Goal: Task Accomplishment & Management: Complete application form

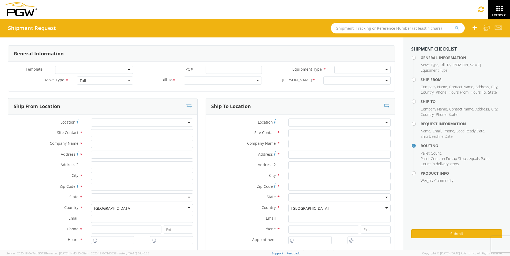
click at [349, 28] on input "text" at bounding box center [398, 28] width 134 height 11
type input "54092877"
click at [459, 25] on button "submit" at bounding box center [461, 28] width 5 height 6
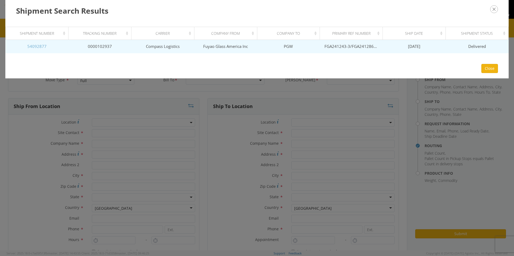
click at [35, 44] on link "54092877" at bounding box center [36, 46] width 19 height 5
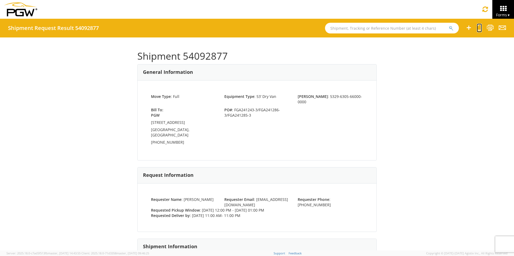
click at [479, 28] on icon at bounding box center [479, 27] width 5 height 7
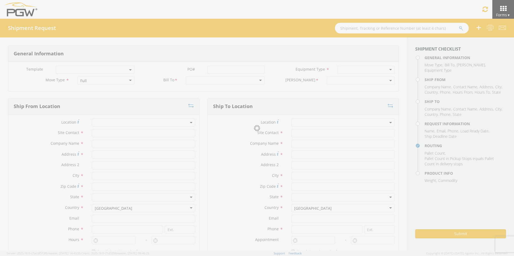
select select
type input "ARG Warehouse"
type input "Fuyao Glass America Inc"
type input "[STREET_ADDRESS][PERSON_NAME]"
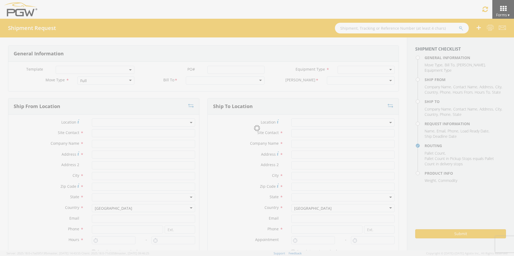
type input "Attn: 2601 ARG Warehouse"
type input "Moraine"
type input "45439"
type input "[EMAIL_ADDRESS][DOMAIN_NAME]"
type input "9374965777"
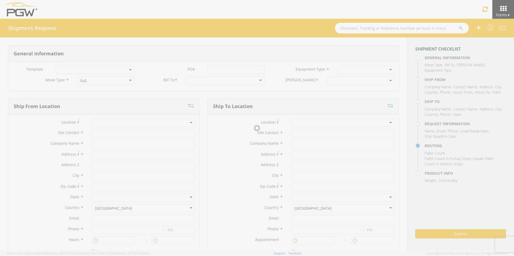
type input "4004"
type input "12:00 PM"
type input "1:00 PM"
type input "5329 Branch Manager"
type input "PGW"
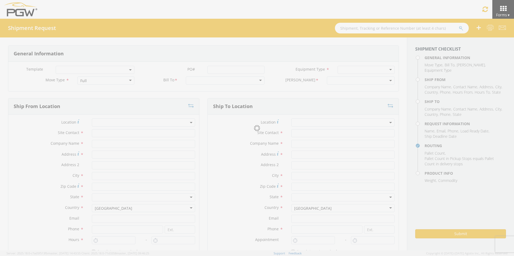
type input "[STREET_ADDRESS]"
type input "Chillicothe"
type input "45601"
type input "[EMAIL_ADDRESS][DOMAIN_NAME]"
type input "[PHONE_NUMBER]"
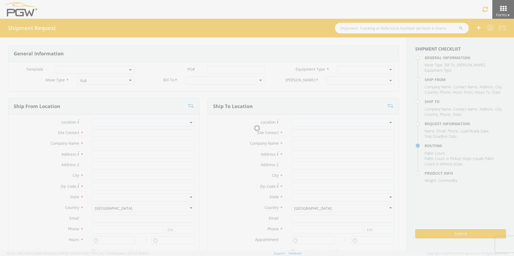
type input "11:00 AM"
type input "11:00 PM"
type input "[PERSON_NAME]"
type input "[EMAIL_ADDRESS][DOMAIN_NAME]"
checkbox input "true"
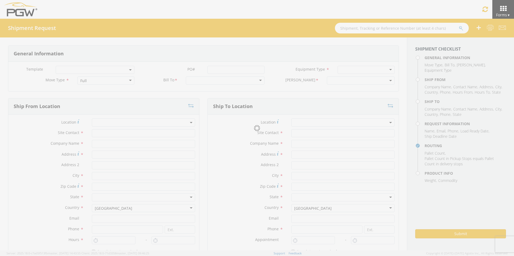
type input "[PHONE_NUMBER]"
type textarea "PGW/ARG Shipment FGA241243-3/FGA241286-3/FGA241285-3 (48 Crates) Driver Note: 5…"
type textarea "Secondary contact [PERSON_NAME] at [PHONE_NUMBER]"
type input "39000"
type input "48"
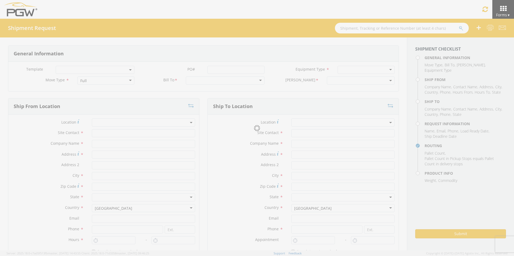
type textarea "PGW/ARG Shipment FGA241243-3/FGA241286-3/FGA241285-3 (48 Crates) Driver Note: 5…"
checkbox input "true"
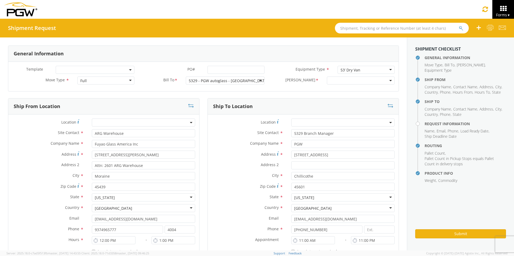
select select "5329-6305-66000-0000"
select select "28253"
click at [215, 69] on input "PO# *" at bounding box center [236, 70] width 57 height 8
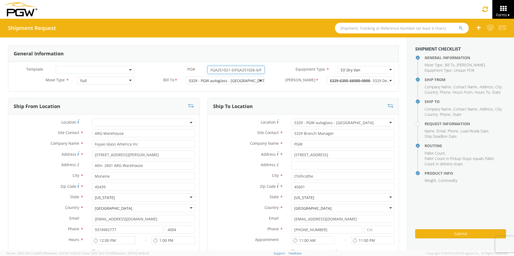
drag, startPoint x: 260, startPoint y: 69, endPoint x: 147, endPoint y: 70, distance: 112.8
click at [148, 70] on div "PO# * FGA251021-5/FGA251026-6/FGA251090-7" at bounding box center [203, 70] width 130 height 8
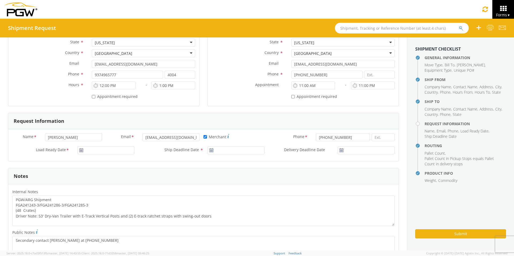
scroll to position [161, 0]
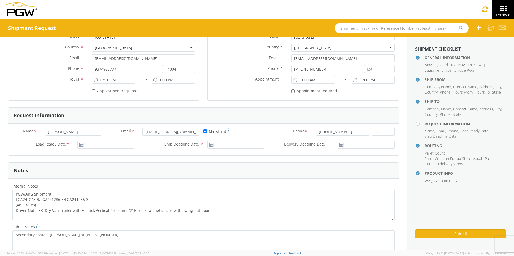
type input "FGA251021-5/FGA251026-6/FGA251090-7"
click at [100, 144] on input "[DATE]" at bounding box center [105, 145] width 57 height 8
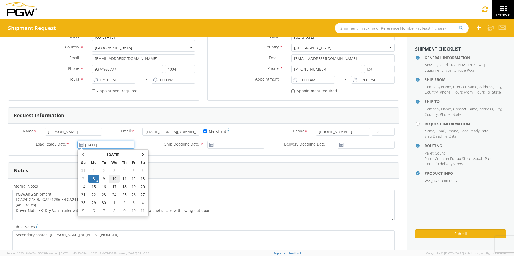
click at [114, 179] on td "10" at bounding box center [114, 179] width 11 height 8
type input "[DATE]"
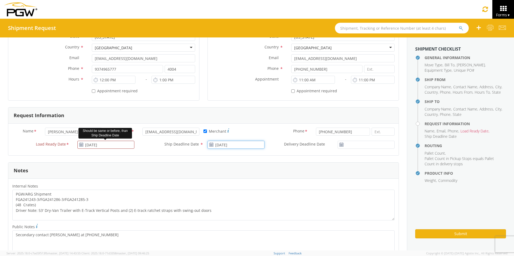
click at [228, 145] on input "[DATE]" at bounding box center [236, 145] width 57 height 8
click at [243, 179] on td "10" at bounding box center [244, 179] width 11 height 8
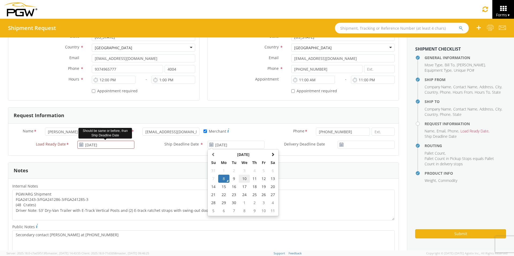
type input "[DATE]"
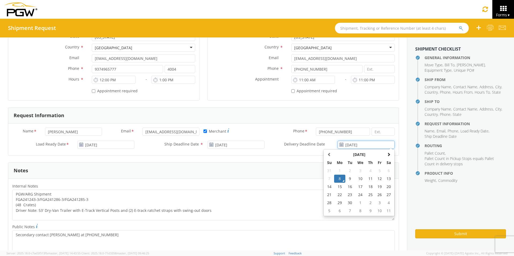
click at [365, 144] on input "[DATE]" at bounding box center [366, 145] width 57 height 8
click at [356, 178] on td "10" at bounding box center [360, 179] width 11 height 8
type input "[DATE]"
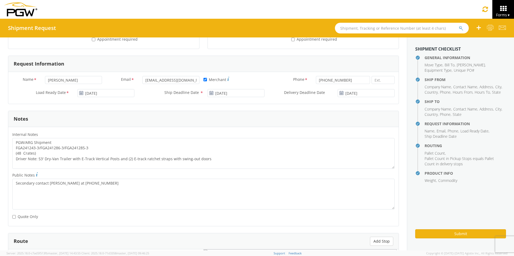
scroll to position [214, 0]
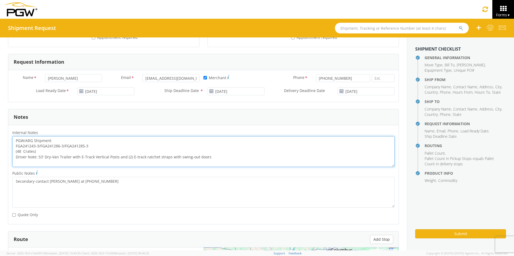
drag, startPoint x: 92, startPoint y: 146, endPoint x: 16, endPoint y: 146, distance: 75.8
click at [16, 146] on textarea "PGW/ARG Shipment FGA241243-3/FGA241286-3/FGA241285-3 (48 Crates) Driver Note: 5…" at bounding box center [203, 151] width 382 height 31
paste textarea "51021-5/FGA251026-6/FGA251090-7"
drag, startPoint x: 14, startPoint y: 139, endPoint x: 216, endPoint y: 163, distance: 202.6
click at [216, 163] on textarea "PGW/ARG Shipment FGA251021-5/FGA251026-6/FGA251090-7 (48 Crates) Driver Note: 5…" at bounding box center [203, 151] width 382 height 31
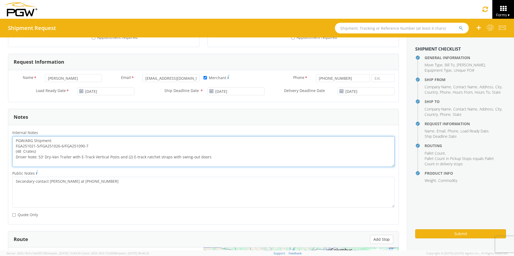
paste textarea "FGA251021-5/FGA251026-6/FGA251090-7"
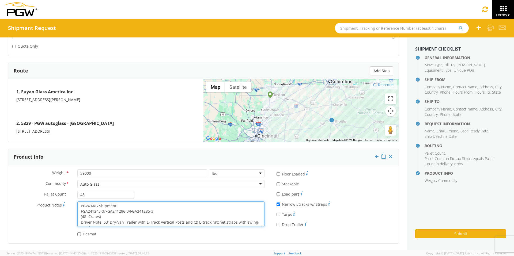
scroll to position [5, 0]
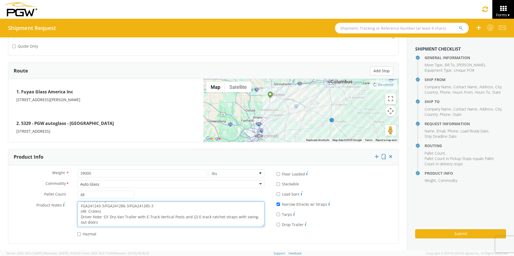
drag, startPoint x: 80, startPoint y: 206, endPoint x: 226, endPoint y: 224, distance: 146.8
click at [226, 224] on textarea "PGW/ARG Shipment FGA241243-3/FGA241286-3/FGA241285-3 (48 Crates) Driver Note: 5…" at bounding box center [170, 214] width 187 height 25
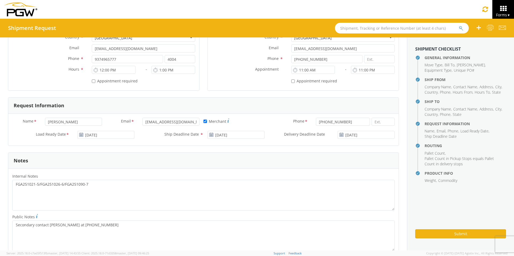
scroll to position [169, 0]
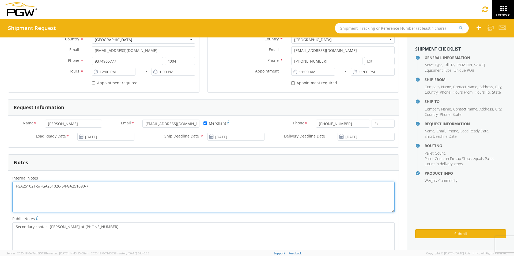
drag, startPoint x: 16, startPoint y: 186, endPoint x: 126, endPoint y: 204, distance: 112.1
click at [126, 204] on textarea "FGA251021-5/FGA251026-6/FGA251090-7" at bounding box center [203, 197] width 382 height 31
paste textarea "PGW/ARG Shipment FGA241243-3/FGA241286-3/FGA241285-3 (48 Crates) Driver Note: 5…"
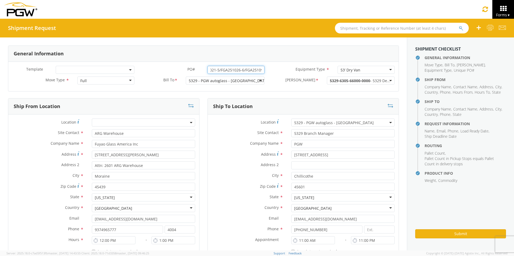
scroll to position [0, 22]
drag, startPoint x: 208, startPoint y: 69, endPoint x: 268, endPoint y: 73, distance: 59.9
click at [268, 73] on div "Template * PO# * FGA251021-5/FGA251026-6/FGA251090-7 Equipment Type * 53’ Dry V…" at bounding box center [203, 71] width 391 height 11
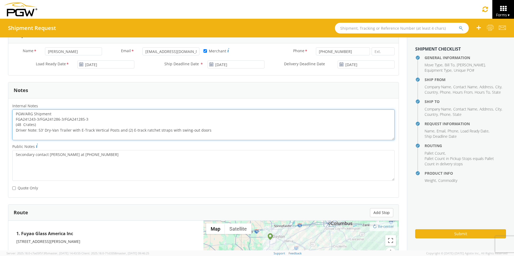
scroll to position [0, 0]
drag, startPoint x: 14, startPoint y: 118, endPoint x: 110, endPoint y: 120, distance: 95.4
click at [110, 120] on textarea "PGW/ARG Shipment FGA241243-3/FGA241286-3/FGA241285-3 (48 Crates) Driver Note: 5…" at bounding box center [203, 125] width 382 height 31
paste textarea "51021-5/FGA251026-6/FGA251090-7"
drag, startPoint x: 15, startPoint y: 112, endPoint x: 243, endPoint y: 139, distance: 229.3
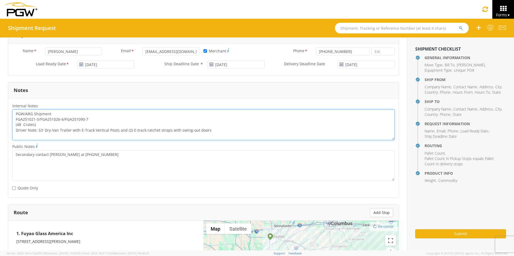
click at [243, 139] on textarea "PGW/ARG Shipment FGA251021-5/FGA251026-6/FGA251090-7 (48 Crates) Driver Note: 5…" at bounding box center [203, 125] width 382 height 31
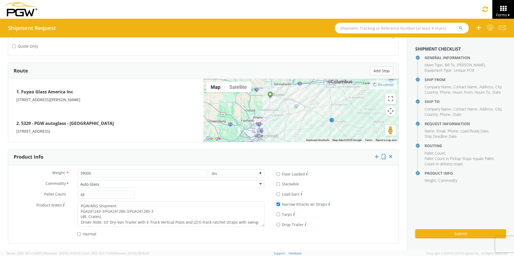
type textarea "PGW/ARG Shipment FGA251021-5/FGA251026-6/FGA251090-7 (48 Crates) Driver Note: 5…"
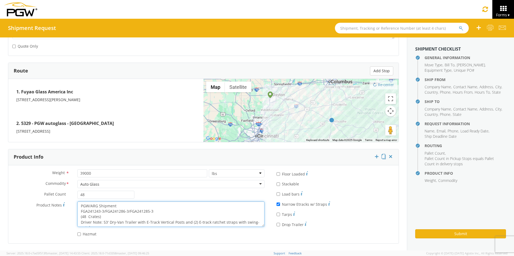
scroll to position [5, 0]
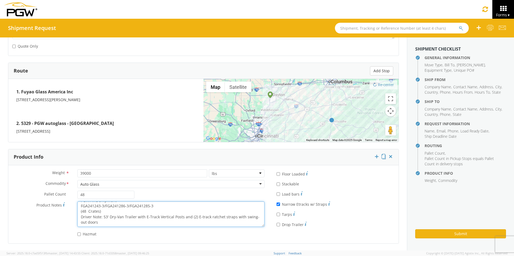
drag, startPoint x: 79, startPoint y: 204, endPoint x: 232, endPoint y: 230, distance: 155.3
click at [232, 230] on div "Weight * 39000 lbs kgs Commodity * Auto Glass Auto Glass Adhesives / Glues Aqua…" at bounding box center [138, 205] width 260 height 70
paste textarea "51021-5/FGA251026-6/FGA251090-7"
type textarea "PGW/ARG Shipment FGA251021-5/FGA251026-6/FGA251090-7 (48 Crates) Driver Note: 5…"
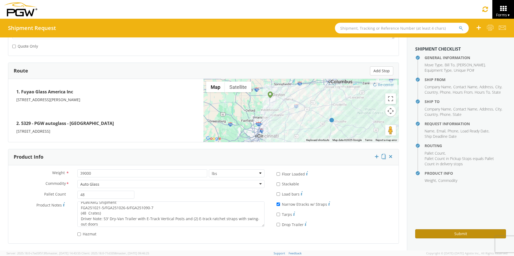
click at [438, 233] on button "Submit" at bounding box center [460, 234] width 91 height 9
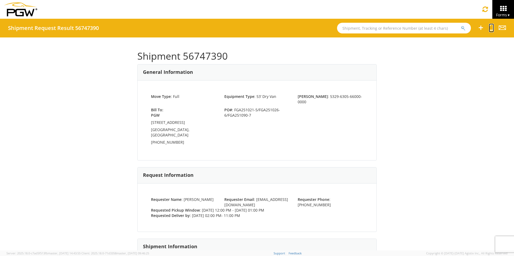
click at [493, 29] on icon at bounding box center [491, 27] width 5 height 7
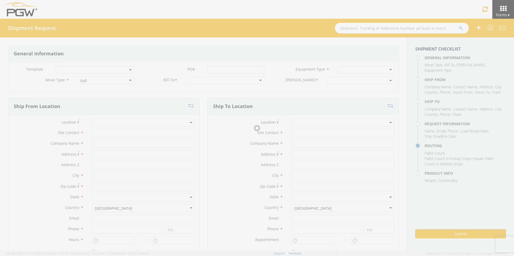
select select
type input "ARG Warehouse"
type input "Fuyao Glass America Inc"
type input "[STREET_ADDRESS][PERSON_NAME]"
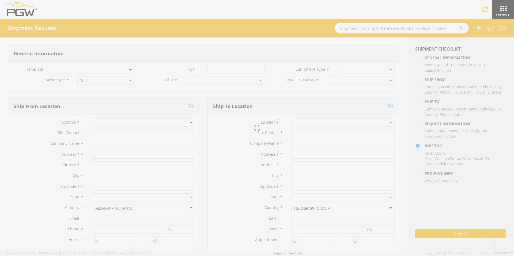
type input "Attn: 2601 ARG Warehouse"
type input "Moraine"
type input "45439"
type input "[EMAIL_ADDRESS][DOMAIN_NAME]"
type input "9374965777"
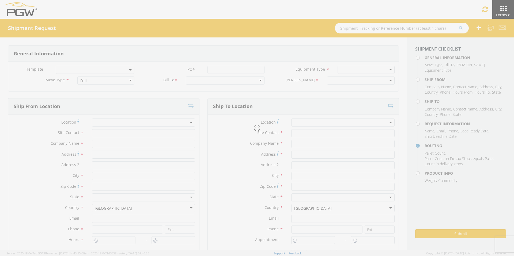
type input "4004"
type input "12:00 PM"
type input "1:00 PM"
type input "5329 Branch Manager"
type input "PGW"
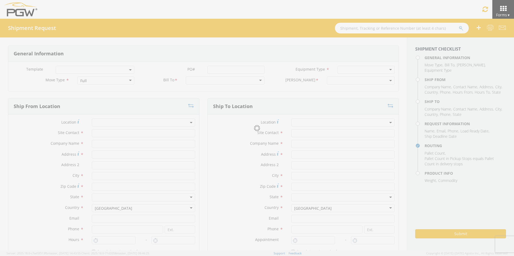
type input "[STREET_ADDRESS]"
type input "Chillicothe"
type input "45601"
type input "[EMAIL_ADDRESS][DOMAIN_NAME]"
type input "[PHONE_NUMBER]"
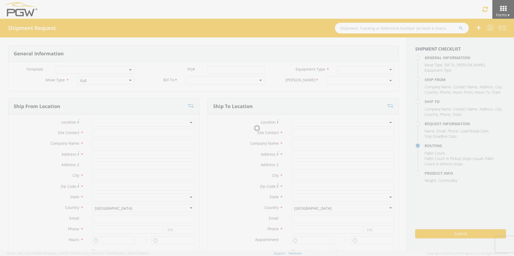
type input "2:00 PM"
type input "11:00 PM"
type input "[PERSON_NAME]"
type input "[EMAIL_ADDRESS][DOMAIN_NAME]"
checkbox input "true"
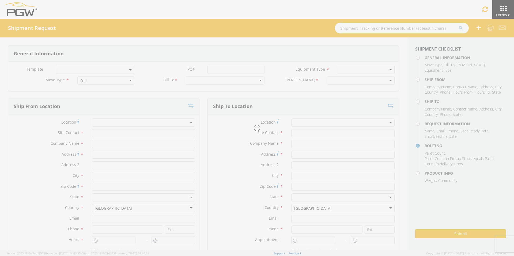
type input "[PHONE_NUMBER]"
type textarea "PGW/ARG Shipment FGA251021-5/FGA251026-6/FGA251090-7 (48 Crates) Driver Note: 5…"
type textarea "Secondary contact [PERSON_NAME] at [PHONE_NUMBER]"
type input "39000"
type input "48"
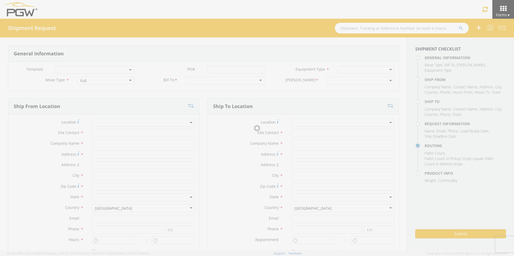
type textarea "PGW/ARG Shipment FGA251021-5/FGA251026-6/FGA251090-7 (48 Crates) Driver Note: 5…"
checkbox input "true"
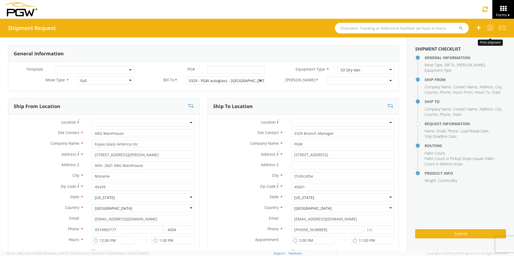
select select "5329-6305-66000-0000"
select select "28253"
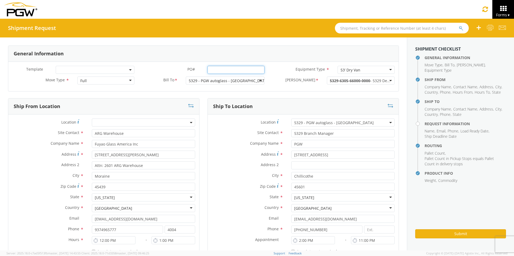
click at [216, 69] on input "PO# *" at bounding box center [236, 70] width 57 height 8
click at [259, 70] on input "FGA251097-2/FGA250994-8/FGGA" at bounding box center [236, 70] width 57 height 8
drag, startPoint x: 260, startPoint y: 69, endPoint x: 145, endPoint y: 65, distance: 114.7
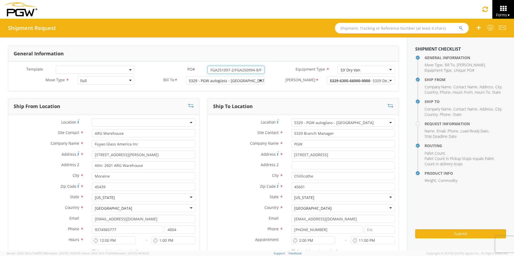
click at [146, 65] on div "Template * PO# * FGA251097-2/FGA250994-8/FGA251207-2 Equipment Type * 53’ Dry V…" at bounding box center [203, 76] width 391 height 29
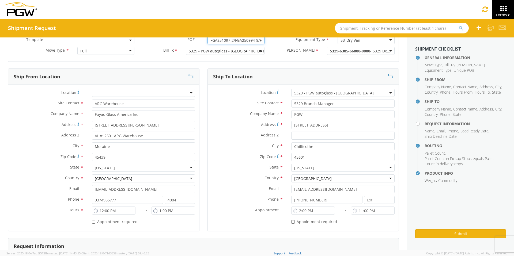
scroll to position [187, 0]
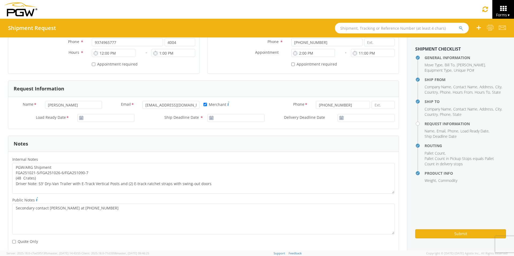
type input "FGA251097-2/FGA250994-8/FGA251207-2"
click at [104, 118] on input "[DATE]" at bounding box center [105, 118] width 57 height 8
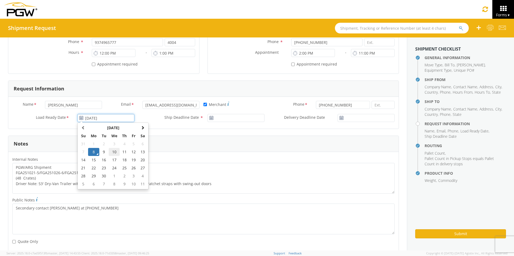
click at [114, 151] on td "10" at bounding box center [114, 152] width 11 height 8
type input "[DATE]"
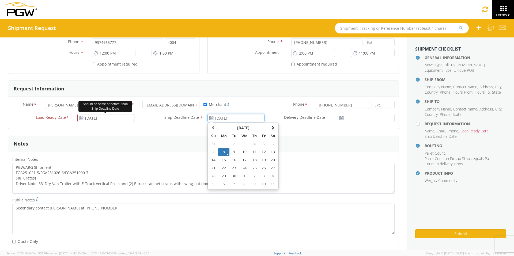
click at [224, 119] on input "[DATE]" at bounding box center [236, 118] width 57 height 8
click at [242, 154] on td "10" at bounding box center [244, 152] width 11 height 8
type input "[DATE]"
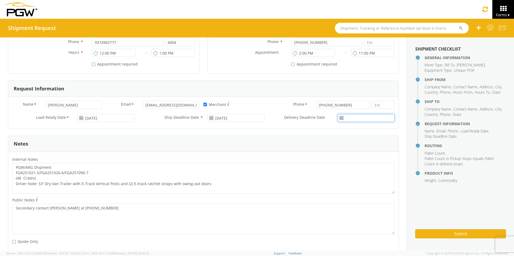
click at [354, 116] on input "Delivery Deadline Date *" at bounding box center [366, 118] width 57 height 8
click at [358, 152] on td "10" at bounding box center [360, 152] width 11 height 8
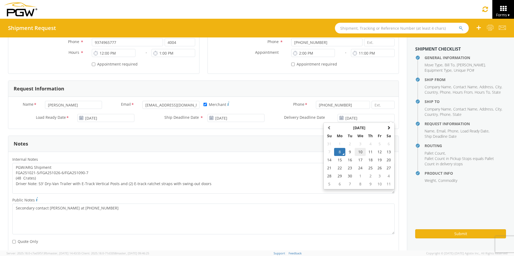
type input "[DATE]"
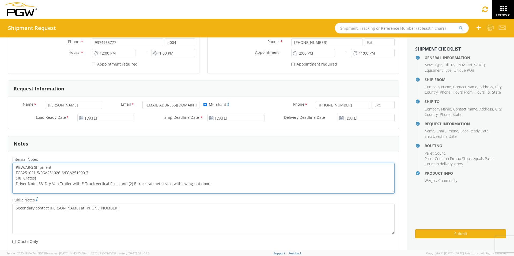
drag, startPoint x: 92, startPoint y: 173, endPoint x: 12, endPoint y: 172, distance: 79.8
click at [12, 172] on div "PGW/ARG Shipment FGA251021-5/FGA251026-6/FGA251090-7 (48 Crates) Driver Note: 5…" at bounding box center [203, 178] width 391 height 31
paste textarea "97-2/FGA250994-8/FGA251207-2"
drag, startPoint x: 16, startPoint y: 166, endPoint x: 271, endPoint y: 188, distance: 256.2
click at [271, 188] on textarea "PGW/ARG Shipment FGA251097-2/FGA250994-8/FGA251207-2 (48 Crates) Driver Note: 5…" at bounding box center [203, 178] width 382 height 31
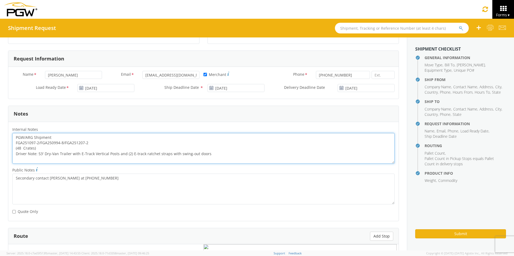
scroll to position [383, 0]
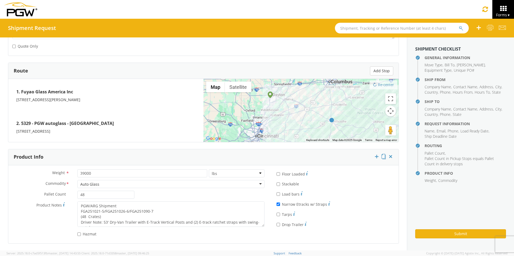
type textarea "PGW/ARG Shipment FGA251097-2/FGA250994-8/FGA251207-2 (48 Crates) Driver Note: 5…"
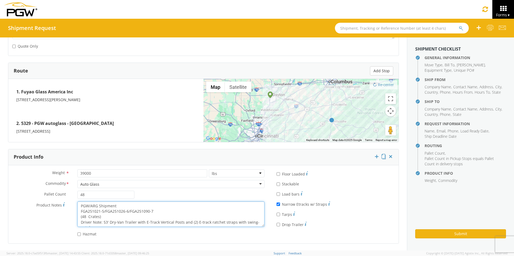
scroll to position [5, 0]
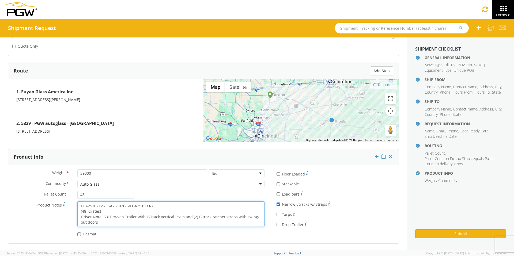
drag, startPoint x: 80, startPoint y: 205, endPoint x: 252, endPoint y: 238, distance: 175.5
click at [252, 238] on div "Weight * 39000 lbs kgs Commodity * Auto Glass Auto Glass Adhesives / Glues Aqua…" at bounding box center [138, 205] width 260 height 70
paste textarea "97-2/FGA250994-8/FGA251207-2"
type textarea "PGW/ARG Shipment FGA251097-2/FGA250994-8/FGA251207-2 (48 Crates) Driver Note: 5…"
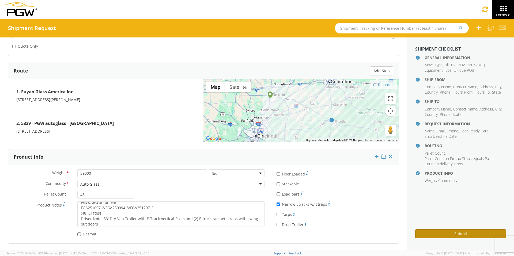
click at [432, 232] on button "Submit" at bounding box center [460, 234] width 91 height 9
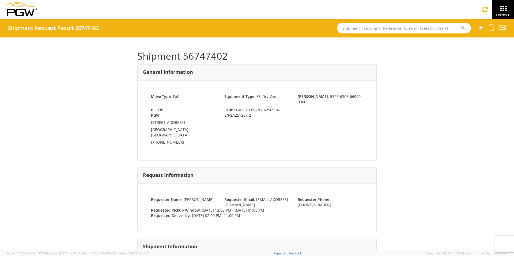
click at [356, 28] on input "text" at bounding box center [404, 28] width 134 height 11
click at [372, 29] on input "text" at bounding box center [404, 28] width 134 height 11
type input "56525814"
click at [462, 29] on icon "submit" at bounding box center [463, 28] width 5 height 5
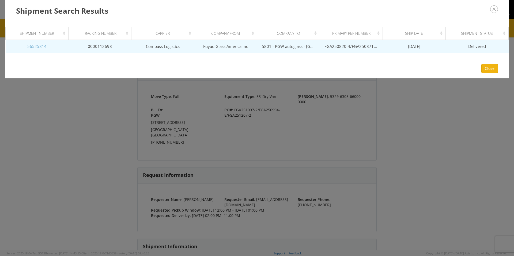
click at [31, 46] on link "56525814" at bounding box center [36, 46] width 19 height 5
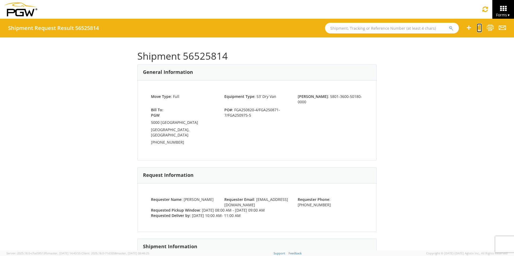
click at [479, 28] on icon at bounding box center [479, 27] width 5 height 7
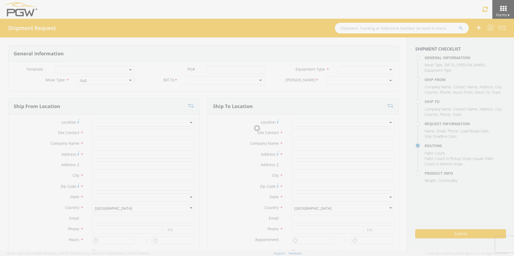
select select
type input "ARG Warehouse"
type input "Fuyao Glass America Inc"
type input "[STREET_ADDRESS][PERSON_NAME]"
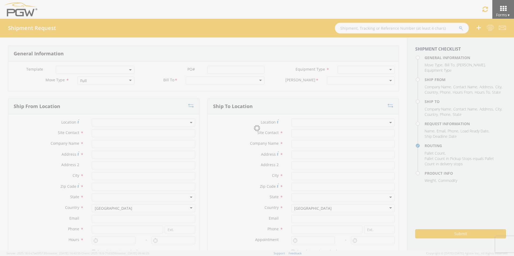
type input "Attn: 2601 ARG Warehouse"
type input "Moraine"
type input "45439"
type input "[EMAIL_ADDRESS][DOMAIN_NAME]"
type input "9374965777"
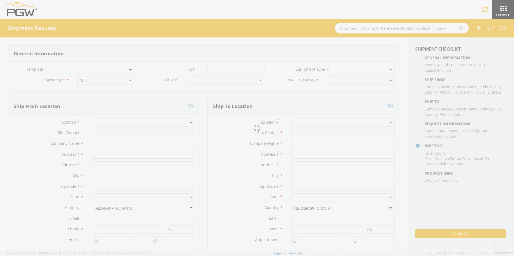
type input "4004"
type input "8:00 AM"
type input "9:00 AM"
type input "5801 Branch Manager"
type input "5801 - PGW autoglass - [GEOGRAPHIC_DATA] Hub"
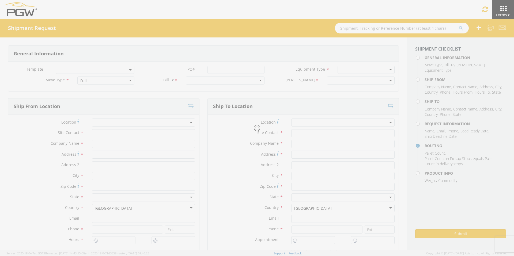
type input "5000 [GEOGRAPHIC_DATA]"
type input "[GEOGRAPHIC_DATA]"
type input "76115"
type input "[EMAIL_ADDRESS][DOMAIN_NAME]"
type input "[PHONE_NUMBER]"
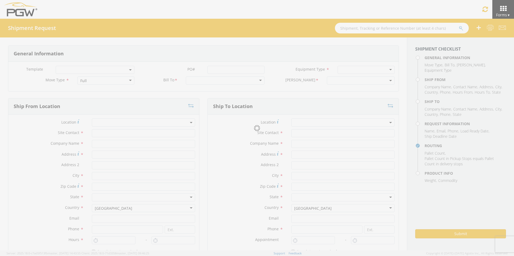
type input "10:00 AM"
type input "11:00 AM"
type input "[PERSON_NAME]"
type input "[EMAIL_ADDRESS][DOMAIN_NAME]"
checkbox input "true"
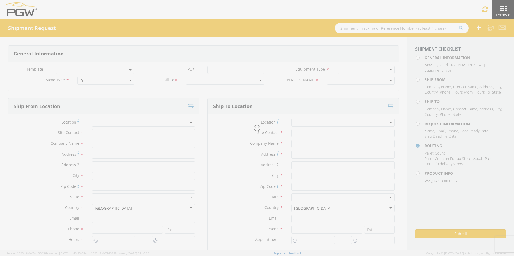
type input "[PHONE_NUMBER]"
type textarea "PGW Branch Direct - [GEOGRAPHIC_DATA] FGA250820-4/FGA250871-7/FGA250975-5 (48 C…"
type textarea "NO LTL Appt unless noted, ALL Truckload APPT Reqd."
type input "39000"
type input "48"
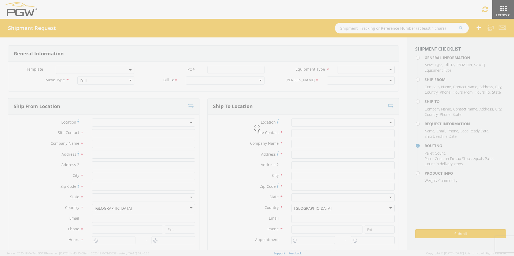
type textarea "PGW Branch Direct - [GEOGRAPHIC_DATA] FGA250820-4/FGA250871-7/FGA250975-5 (48 C…"
checkbox input "true"
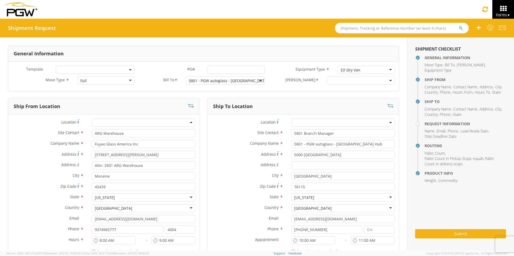
select select "5801-3600-50180-0000"
select select "62891"
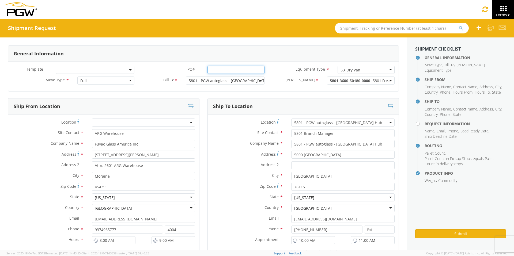
click at [224, 69] on input "PO# *" at bounding box center [236, 70] width 57 height 8
drag, startPoint x: 260, startPoint y: 69, endPoint x: 129, endPoint y: 75, distance: 131.1
click at [130, 75] on div "Template * PO# * FGA251232-2/FGA251024-4/FGA251028-4/FGA251100-1 Equipment Type…" at bounding box center [203, 71] width 391 height 11
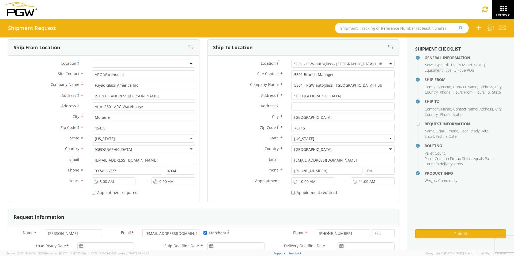
scroll to position [161, 0]
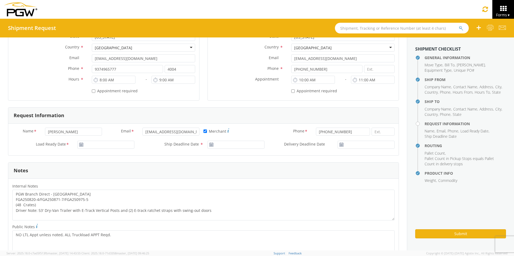
type input "FGA251232-2/FGA251024-4/FGA251028-4/FGA251100-1"
click at [91, 145] on input "[DATE]" at bounding box center [105, 145] width 57 height 8
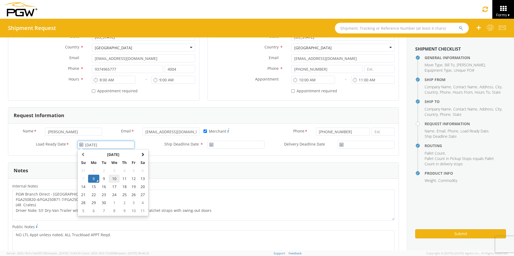
click at [114, 178] on td "10" at bounding box center [114, 179] width 11 height 8
type input "[DATE]"
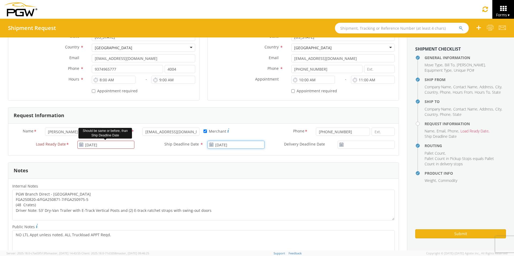
click at [235, 147] on input "[DATE]" at bounding box center [236, 145] width 57 height 8
click at [240, 178] on td "10" at bounding box center [244, 179] width 11 height 8
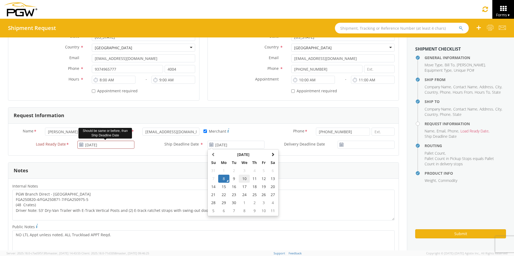
type input "[DATE]"
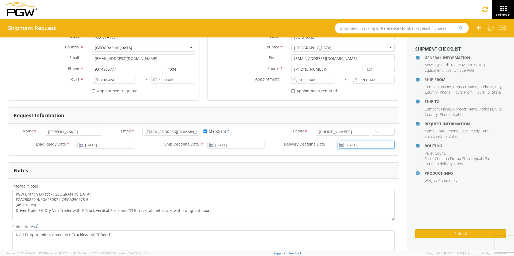
click at [359, 144] on input "[DATE]" at bounding box center [366, 145] width 57 height 8
click at [355, 178] on td "10" at bounding box center [360, 179] width 11 height 8
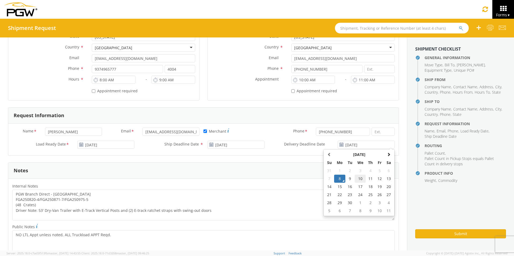
type input "[DATE]"
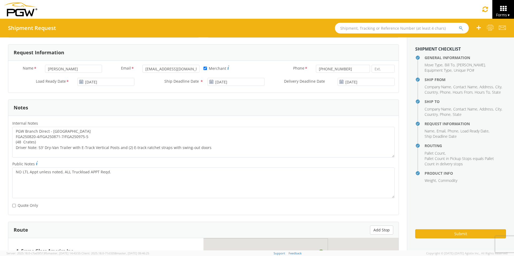
scroll to position [241, 0]
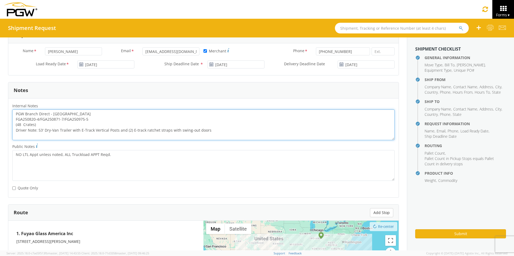
drag, startPoint x: 91, startPoint y: 119, endPoint x: 11, endPoint y: 121, distance: 79.9
click at [11, 121] on div "PGW Branch Direct - [GEOGRAPHIC_DATA] FGA250820-4/FGA250871-7/FGA250975-5 (48 C…" at bounding box center [203, 125] width 391 height 31
paste textarea "1232-2/FGA251024-4/FGA251028-4/FGA251100-1"
drag, startPoint x: 14, startPoint y: 112, endPoint x: 253, endPoint y: 134, distance: 239.7
click at [253, 134] on textarea "PGW Branch Direct - [GEOGRAPHIC_DATA] FGA251232-2/FGA251024-4/FGA251028-4/FGA25…" at bounding box center [203, 125] width 382 height 31
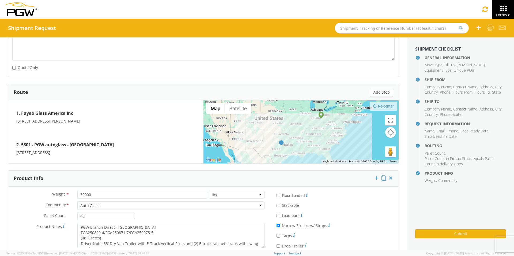
scroll to position [383, 0]
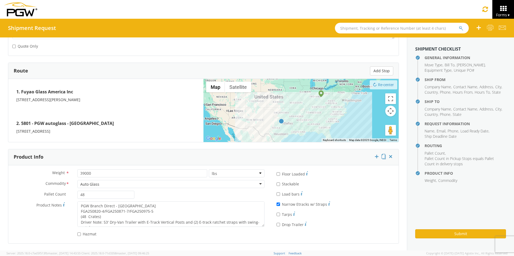
type textarea "PGW Branch Direct - [GEOGRAPHIC_DATA] FGA251232-2/FGA251024-4/FGA251028-4/FGA25…"
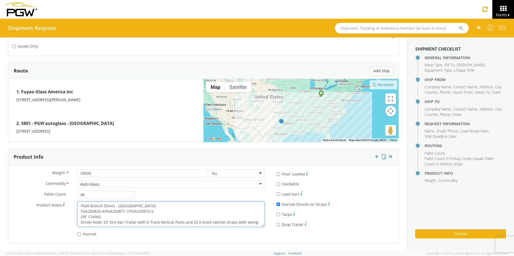
scroll to position [5, 0]
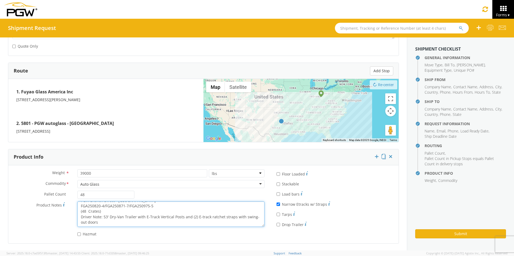
drag, startPoint x: 79, startPoint y: 204, endPoint x: 226, endPoint y: 231, distance: 149.9
click at [226, 231] on div "Weight * 39000 lbs kgs Commodity * Auto Glass Auto Glass Adhesives / Glues Aqua…" at bounding box center [138, 205] width 260 height 70
paste textarea "1232-2/FGA251024-4/FGA251028-4/FGA251100-1"
type textarea "PGW Branch Direct - [GEOGRAPHIC_DATA] FGA251232-2/FGA251024-4/FGA251028-4/FGA25…"
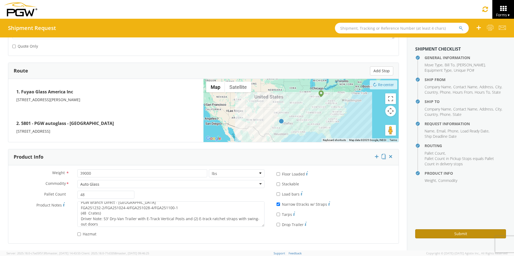
click at [427, 233] on button "Submit" at bounding box center [460, 234] width 91 height 9
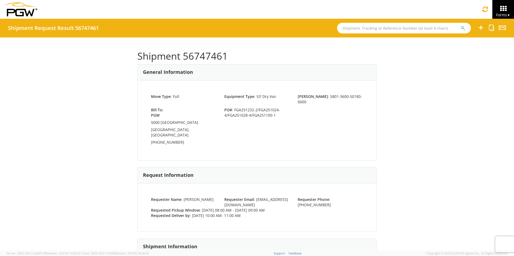
click at [354, 30] on input "text" at bounding box center [404, 28] width 134 height 11
type input "56525943"
click at [461, 25] on button "submit" at bounding box center [463, 28] width 5 height 6
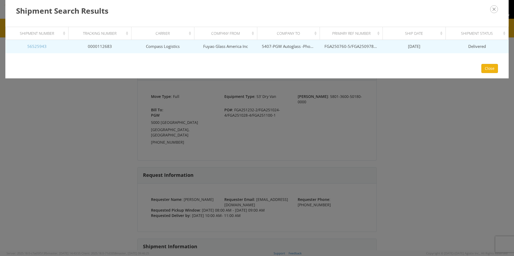
click at [39, 47] on link "56525943" at bounding box center [36, 46] width 19 height 5
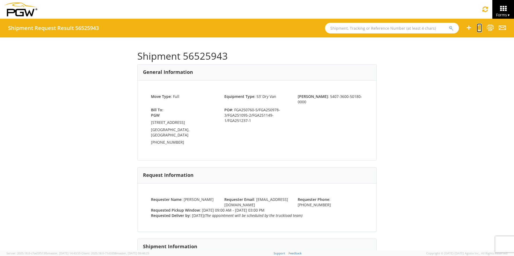
click at [480, 28] on icon at bounding box center [479, 27] width 5 height 7
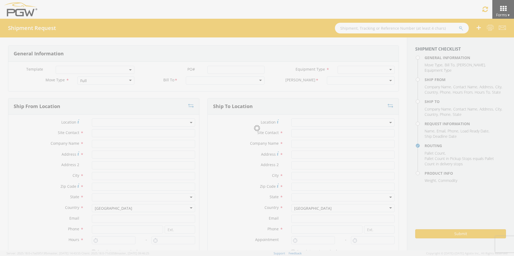
select select
type input "ARG Warehouse"
type input "Fuyao Glass America Inc"
type input "[STREET_ADDRESS][PERSON_NAME]"
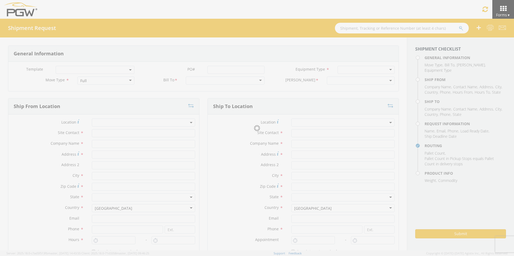
type input "Attn: 2601 ARG Warehouse"
type input "Moraine"
type input "45439"
type input "[EMAIL_ADDRESS][DOMAIN_NAME]"
type input "9374965777"
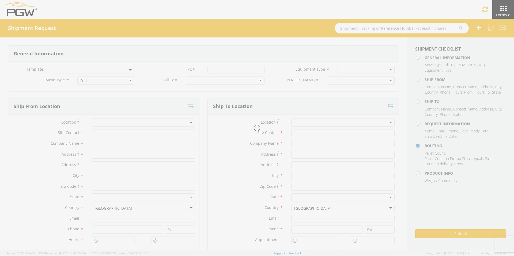
type input "4004"
type input "9:00 AM"
type input "3:00 PM"
type input "5407 Branch Manager"
type input "5407-PGW Autoglass -Phoenix Hub"
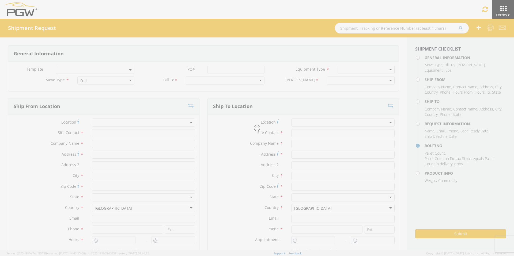
type input "[STREET_ADDRESS]"
type input "[GEOGRAPHIC_DATA]"
type input "85307"
type input "[EMAIL_ADDRESS][DOMAIN_NAME]"
type input "[PHONE_NUMBER]"
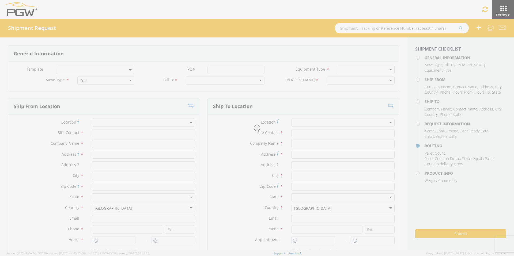
type input "[PERSON_NAME]"
type input "[EMAIL_ADDRESS][DOMAIN_NAME]"
checkbox input "true"
type input "[PHONE_NUMBER]"
type textarea "PGW Branch Direct - Glendale AZ FGA250760-5/FGA250978-3/FGA251095-2/FGA251149-1…"
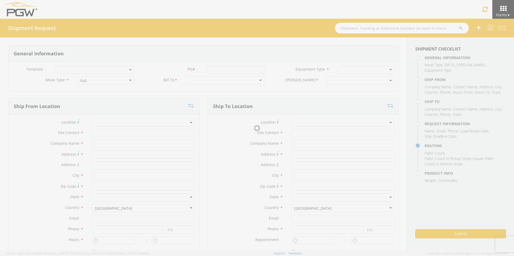
type textarea "NO LTL Appt unless noted, ALL Truckload APPT Reqd."
type input "39000"
type input "48"
type textarea "PGW Branch Direct - Glendale AZ FGA250760-5/FGA250978-3/FGA251095-2/FGA251149-1…"
checkbox input "true"
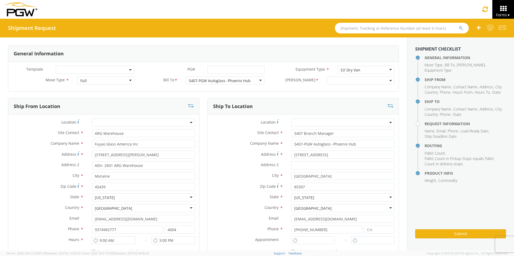
type input "7:00 AM"
type input "5:00 PM"
select select "5407-3600-50180-0000"
select select "62351"
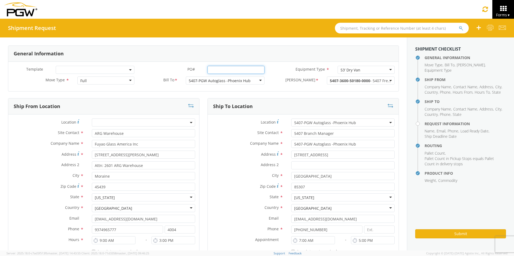
click at [217, 69] on input "PO# *" at bounding box center [236, 70] width 57 height 8
drag, startPoint x: 260, startPoint y: 70, endPoint x: 139, endPoint y: 67, distance: 121.1
click at [140, 67] on div "PO# * FGA250875-5/FGA251037-4/FGA251096-3/FGA251209-3/FGA251276-1" at bounding box center [203, 70] width 130 height 8
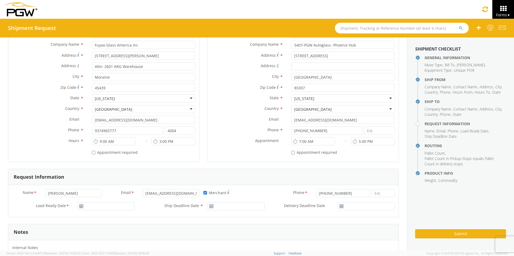
scroll to position [134, 0]
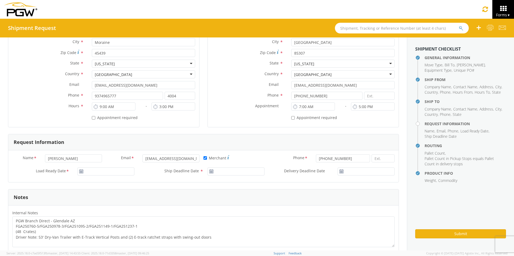
type input "FGA250875-5/FGA251037-4/FGA251096-3/FGA251209-3/FGA251276-1"
click at [95, 172] on input "[DATE]" at bounding box center [105, 172] width 57 height 8
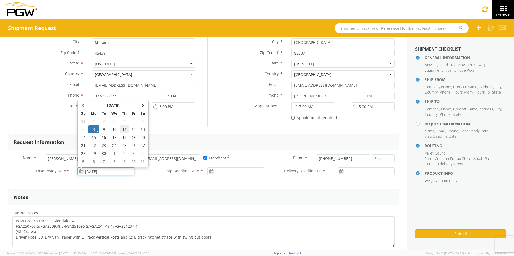
click at [123, 129] on td "11" at bounding box center [124, 130] width 9 height 8
type input "[DATE]"
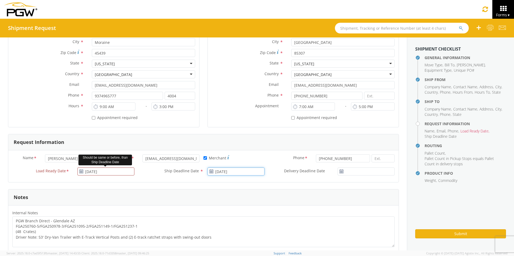
click at [224, 172] on input "[DATE]" at bounding box center [236, 172] width 57 height 8
click at [254, 130] on td "11" at bounding box center [254, 130] width 9 height 8
type input "[DATE]"
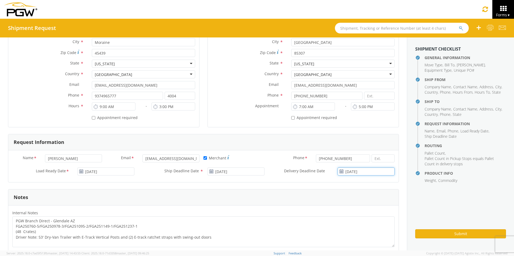
click at [375, 173] on input "[DATE]" at bounding box center [366, 172] width 57 height 8
click at [366, 129] on td "11" at bounding box center [370, 130] width 9 height 8
type input "[DATE]"
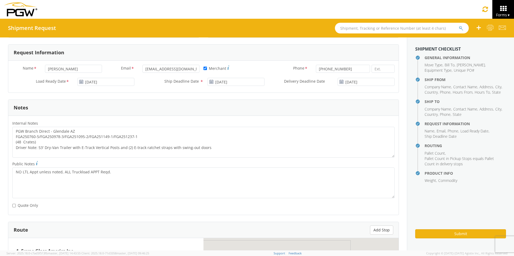
scroll to position [241, 0]
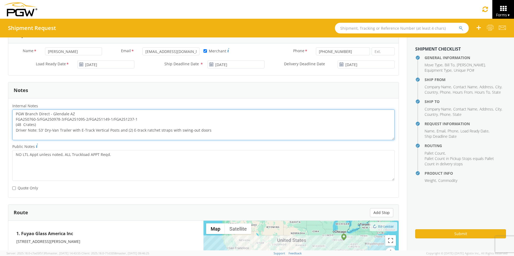
drag, startPoint x: 139, startPoint y: 119, endPoint x: 0, endPoint y: 121, distance: 138.8
click at [0, 121] on div "General Information Template * PO# * FGA250875-5/FGA251037-4/FGA251096-3/FGA251…" at bounding box center [203, 91] width 407 height 590
paste textarea "875-5/FGA251037-4/FGA251096-3/FGA251209-3/FGA251276"
drag, startPoint x: 15, startPoint y: 113, endPoint x: 273, endPoint y: 140, distance: 259.4
click at [273, 140] on textarea "PGW Branch Direct - Glendale AZ FGA250875-5/FGA251037-4/FGA251096-3/FGA251209-3…" at bounding box center [203, 125] width 382 height 31
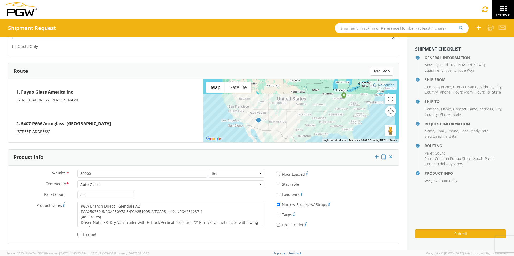
scroll to position [383, 0]
type textarea "PGW Branch Direct - Glendale AZ FGA250875-5/FGA251037-4/FGA251096-3/FGA251209-3…"
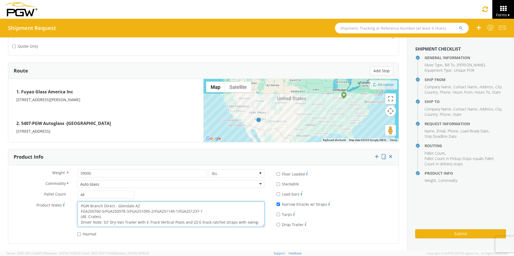
scroll to position [5, 0]
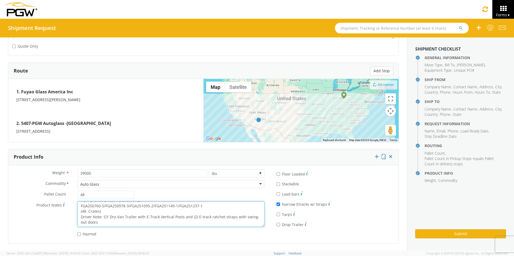
drag, startPoint x: 80, startPoint y: 206, endPoint x: 235, endPoint y: 231, distance: 156.5
click at [235, 231] on div "Weight * 39000 lbs kgs Commodity * Auto Glass Auto Glass Adhesives / Glues Aqua…" at bounding box center [138, 205] width 260 height 70
paste textarea "875-5/FGA251037-4/FGA251096-3/FGA251209-3/FGA251276"
type textarea "PGW Branch Direct - Glendale AZ FGA250875-5/FGA251037-4/FGA251096-3/FGA251209-3…"
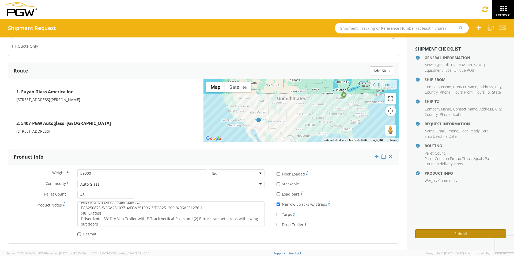
click at [444, 235] on button "Submit" at bounding box center [460, 234] width 91 height 9
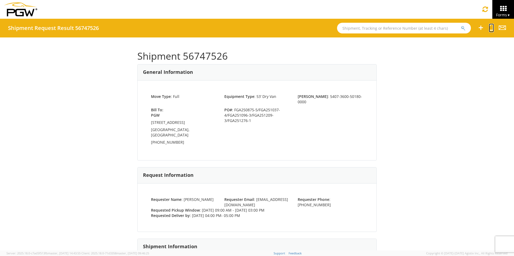
click at [490, 28] on icon at bounding box center [491, 27] width 5 height 7
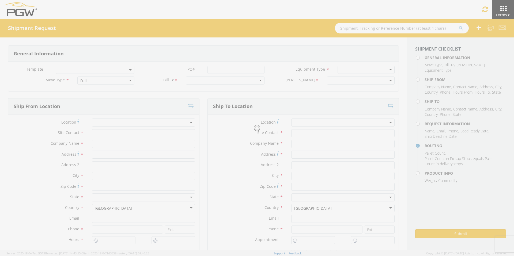
select select
type input "ARG Warehouse"
type input "Fuyao Glass America Inc"
type input "[STREET_ADDRESS][PERSON_NAME]"
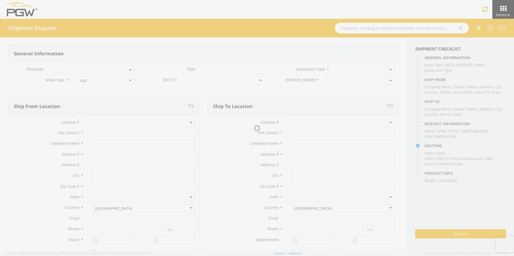
type input "Attn: 2601 ARG Warehouse"
type input "Moraine"
type input "45439"
type input "[EMAIL_ADDRESS][DOMAIN_NAME]"
type input "9374965777"
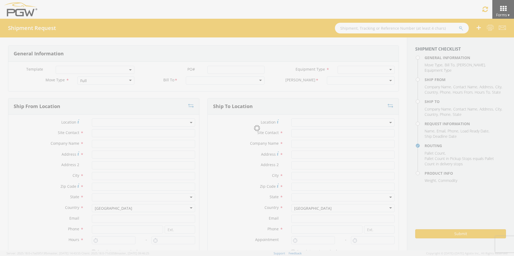
type input "4004"
type input "9:00 AM"
type input "3:00 PM"
type input "5407 Branch Manager"
type input "5407-PGW Autoglass -Phoenix Hub"
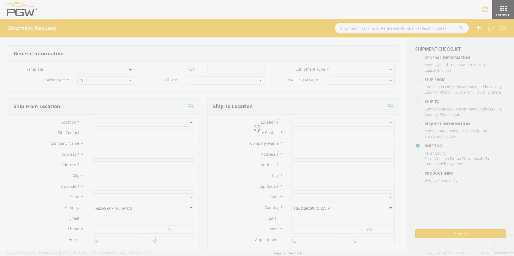
type input "[STREET_ADDRESS]"
type input "[GEOGRAPHIC_DATA]"
type input "85307"
type input "[EMAIL_ADDRESS][DOMAIN_NAME]"
type input "[PHONE_NUMBER]"
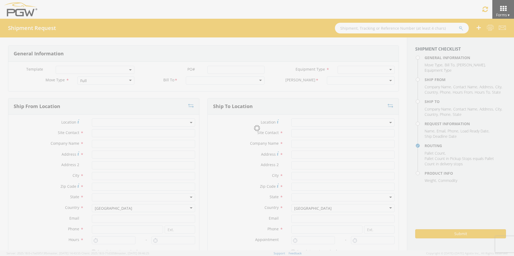
type input "4:00 PM"
type input "5:00 PM"
type input "[PERSON_NAME]"
type input "[EMAIL_ADDRESS][DOMAIN_NAME]"
checkbox input "true"
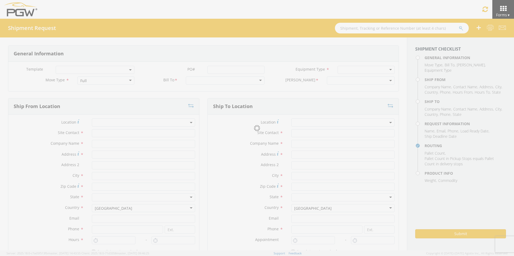
type input "[PHONE_NUMBER]"
type textarea "PGW Branch Direct - Glendale AZ FGA250875-5/FGA251037-4/FGA251096-3/FGA251209-3…"
type textarea "NO LTL Appt unless noted, ALL Truckload APPT Reqd."
type input "39000"
type input "48"
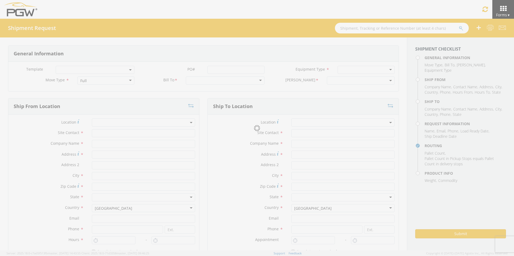
type textarea "PGW Branch Direct - Glendale AZ FGA250875-5/FGA251037-4/FGA251096-3/FGA251209-3…"
checkbox input "true"
select select "5407-3600-50180-0000"
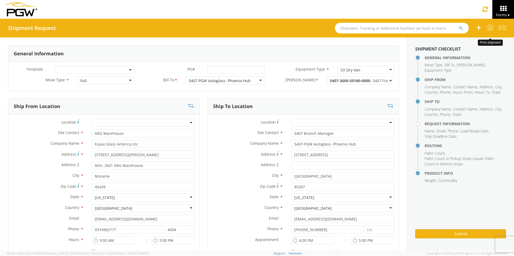
select select "62351"
click at [225, 68] on input "PO# *" at bounding box center [236, 70] width 57 height 8
drag, startPoint x: 260, startPoint y: 70, endPoint x: 110, endPoint y: 60, distance: 150.9
click at [110, 60] on div "General Information Template * PO# * FGA251095-5/FGA251098-1/FGA251149-3/FGA251…" at bounding box center [203, 69] width 391 height 46
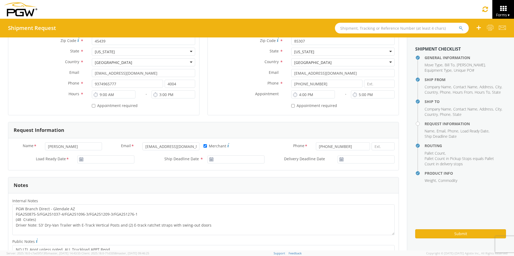
scroll to position [187, 0]
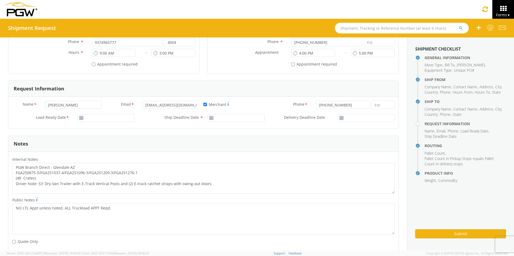
type input "FGA251095-5/FGA251098-1/FGA251149-3/FGA251237-2"
click at [102, 118] on input "[DATE]" at bounding box center [105, 118] width 57 height 8
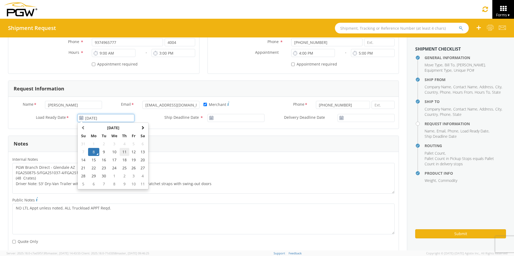
click at [124, 154] on td "11" at bounding box center [124, 152] width 9 height 8
type input "[DATE]"
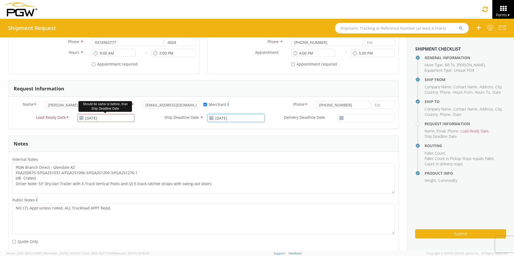
click at [237, 119] on input "[DATE]" at bounding box center [236, 118] width 57 height 8
click at [254, 153] on td "11" at bounding box center [254, 152] width 9 height 8
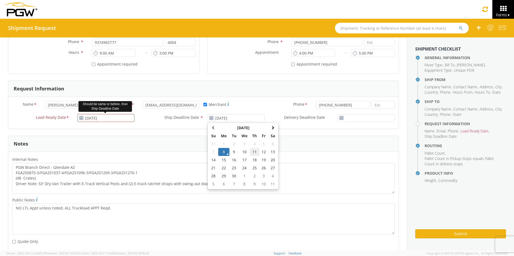
type input "[DATE]"
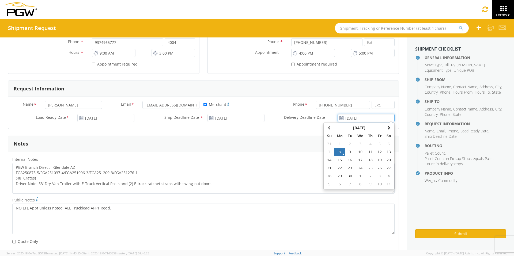
click at [366, 120] on input "[DATE]" at bounding box center [366, 118] width 57 height 8
click at [367, 152] on td "11" at bounding box center [370, 152] width 9 height 8
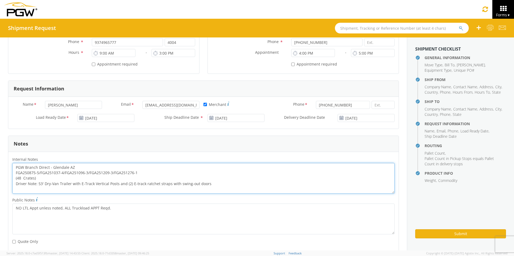
drag, startPoint x: 141, startPoint y: 173, endPoint x: 11, endPoint y: 173, distance: 130.7
click at [12, 173] on div "PGW Branch Direct - Glendale AZ FGA250875-5/FGA251037-4/FGA251096-3/FGA251209-3…" at bounding box center [203, 178] width 391 height 31
paste textarea "1095-5/FGA251098-1/FGA251149-3/FGA251237-2"
drag, startPoint x: 14, startPoint y: 166, endPoint x: 259, endPoint y: 196, distance: 247.2
click at [259, 196] on div "Internal Notes * PGW Branch Direct - [GEOGRAPHIC_DATA]-5/FGA251098-1/FGA251149-…" at bounding box center [203, 176] width 391 height 40
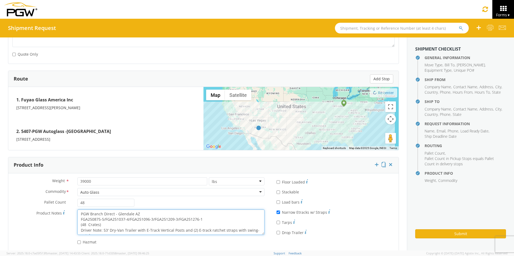
scroll to position [5, 0]
drag, startPoint x: 79, startPoint y: 213, endPoint x: 228, endPoint y: 243, distance: 151.8
click at [228, 243] on div "Weight * 39000 lbs kgs Commodity * Auto Glass Auto Glass Adhesives / Glues Aqua…" at bounding box center [138, 213] width 260 height 70
paste textarea "1095-5/FGA251098-1/FGA251149-3/FGA251237-2"
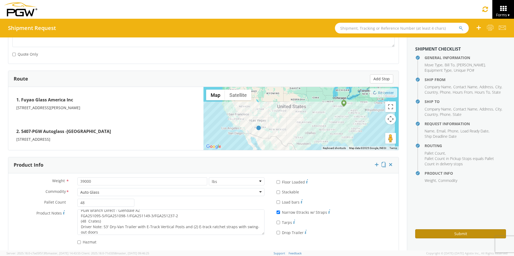
click at [430, 234] on button "Submit" at bounding box center [460, 234] width 91 height 9
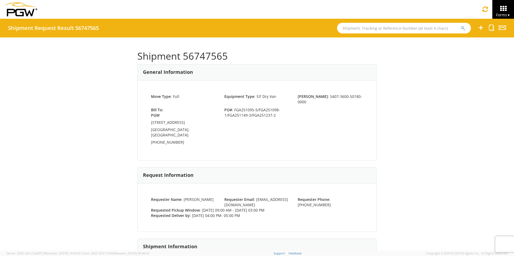
click at [363, 27] on input "text" at bounding box center [404, 28] width 134 height 11
click at [461, 25] on button "submit" at bounding box center [463, 28] width 5 height 6
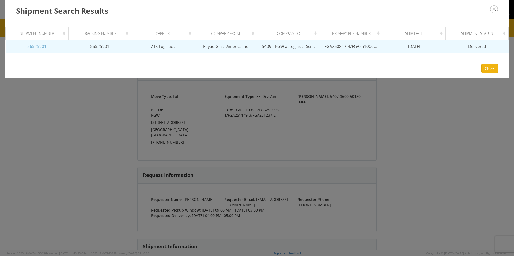
click at [34, 47] on link "56525901" at bounding box center [36, 46] width 19 height 5
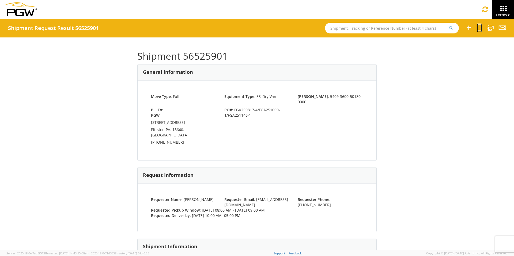
click at [479, 28] on icon at bounding box center [479, 27] width 5 height 7
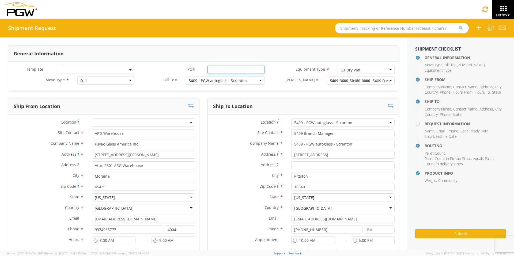
click at [216, 70] on input "PO# *" at bounding box center [236, 70] width 57 height 8
drag, startPoint x: 260, startPoint y: 70, endPoint x: 118, endPoint y: 70, distance: 142.5
click at [118, 70] on div "Template * PO# * FGA251099-1/FGA251147-1/FGA251205-3/FGA251206-2 Equipment Type…" at bounding box center [203, 71] width 391 height 11
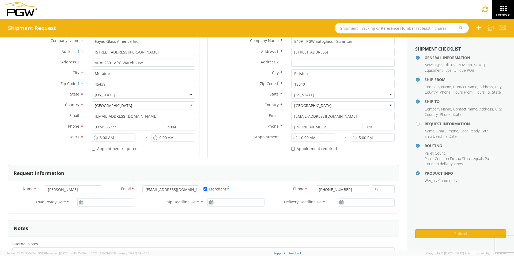
scroll to position [134, 0]
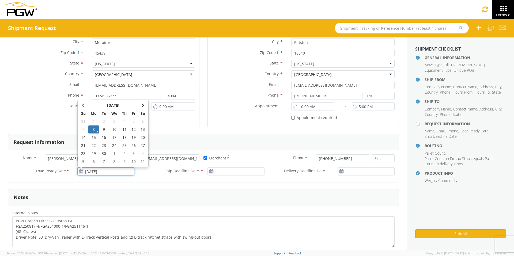
click at [99, 171] on input "[DATE]" at bounding box center [105, 172] width 57 height 8
click at [122, 130] on td "11" at bounding box center [124, 130] width 9 height 8
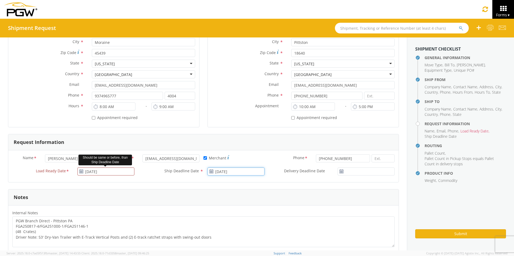
click at [240, 171] on input "[DATE]" at bounding box center [236, 172] width 57 height 8
click at [252, 128] on td "11" at bounding box center [254, 130] width 9 height 8
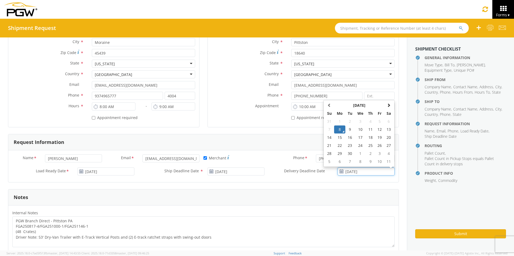
click at [355, 171] on input "[DATE]" at bounding box center [366, 172] width 57 height 8
click at [366, 129] on td "11" at bounding box center [370, 130] width 9 height 8
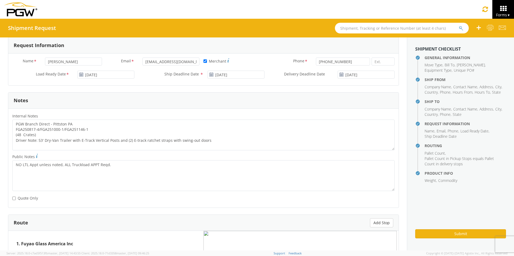
scroll to position [241, 0]
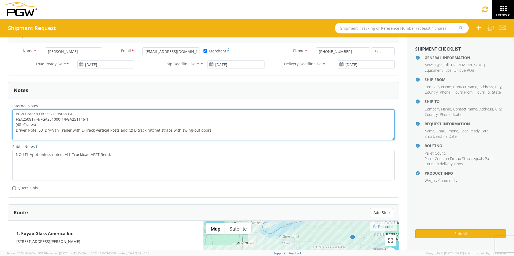
drag, startPoint x: 90, startPoint y: 119, endPoint x: 12, endPoint y: 121, distance: 78.0
click at [12, 121] on div "PGW Branch Direct - Pittston PA FGA250817-4/FGA251000-1/FGA251146-1 (48 Crates)…" at bounding box center [203, 125] width 391 height 31
paste textarea "1099-1/FGA251147-1/FGA251205-3/FGA251206-2"
drag, startPoint x: 15, startPoint y: 113, endPoint x: 215, endPoint y: 134, distance: 201.5
click at [215, 134] on textarea "PGW Branch Direct - Pittston PA FGA251099-1/FGA251147-1/FGA251205-3/FGA251206-2…" at bounding box center [203, 125] width 382 height 31
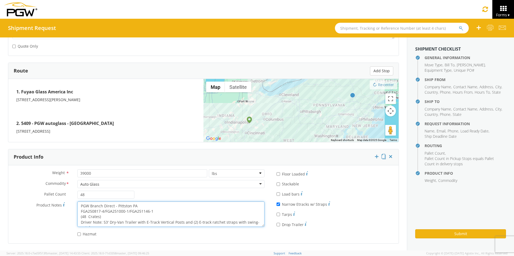
scroll to position [5, 0]
drag, startPoint x: 80, startPoint y: 205, endPoint x: 218, endPoint y: 234, distance: 140.7
click at [218, 234] on div "Weight * 39000 lbs kgs Commodity * Auto Glass Auto Glass Adhesives / Glues Aqua…" at bounding box center [138, 205] width 260 height 70
paste textarea "1099-1/FGA251147-1/FGA251205-3/FGA251206-2"
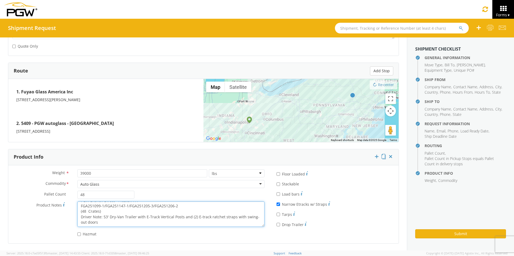
scroll to position [3, 0]
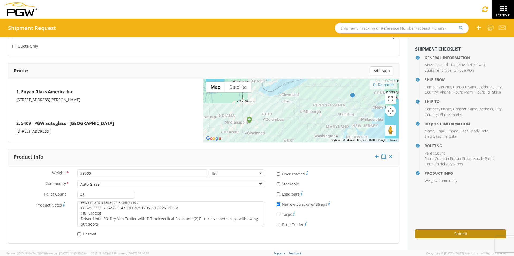
click at [434, 236] on button "Submit" at bounding box center [460, 234] width 91 height 9
